Goal: Information Seeking & Learning: Learn about a topic

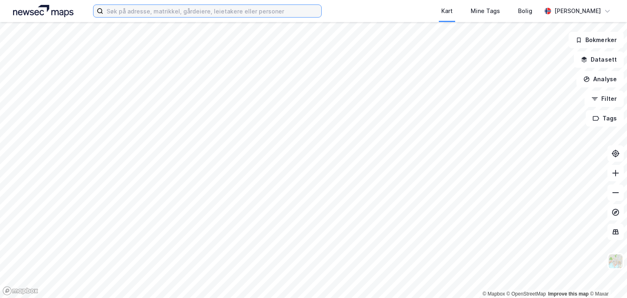
click at [114, 15] on input at bounding box center [212, 11] width 218 height 12
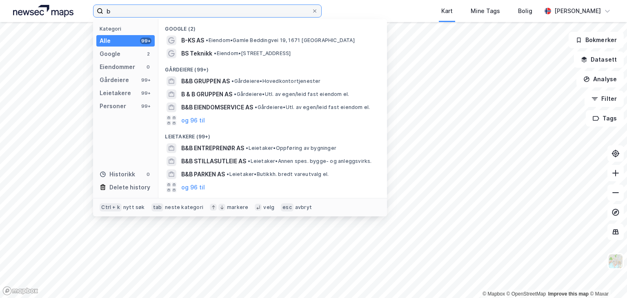
type input "b"
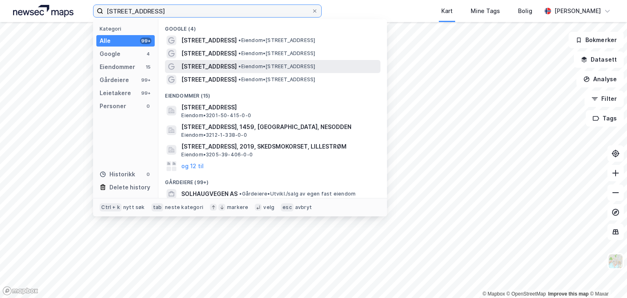
type input "[STREET_ADDRESS]"
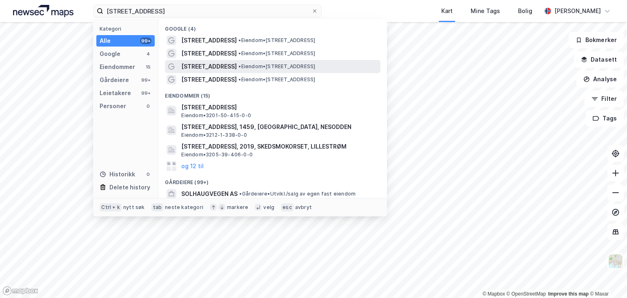
click at [216, 67] on span "[STREET_ADDRESS]" at bounding box center [208, 67] width 55 height 10
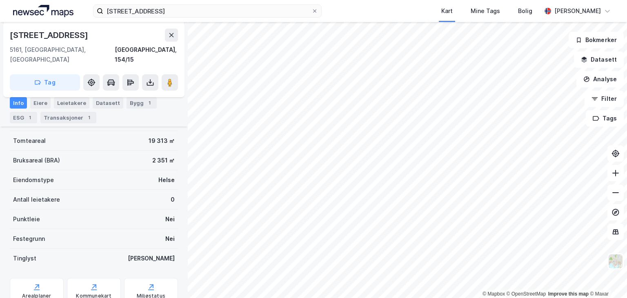
scroll to position [41, 0]
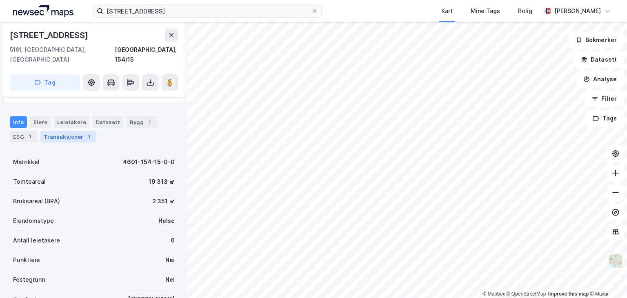
click at [60, 131] on div "Transaksjoner 1" at bounding box center [68, 136] width 56 height 11
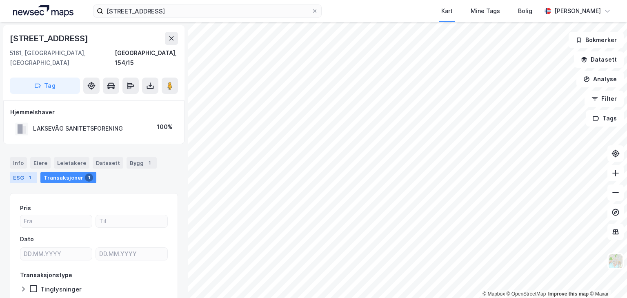
click at [24, 172] on div "ESG 1" at bounding box center [23, 177] width 27 height 11
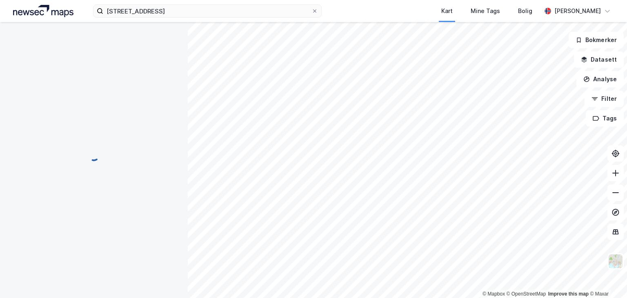
scroll to position [2, 0]
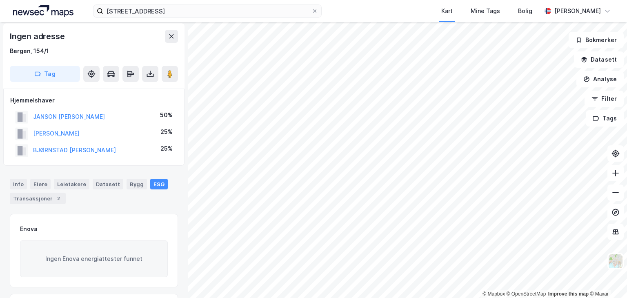
scroll to position [2, 0]
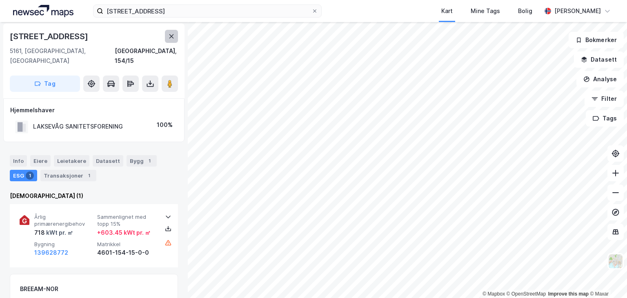
click at [171, 37] on icon at bounding box center [171, 36] width 7 height 7
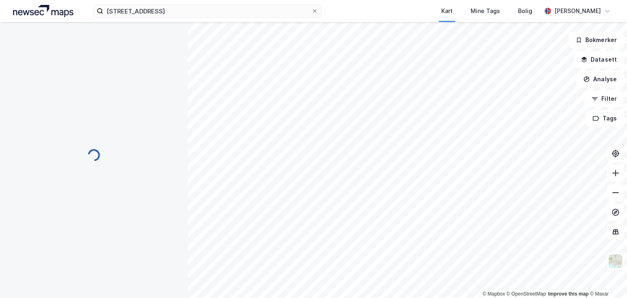
scroll to position [2, 0]
